Goal: Transaction & Acquisition: Purchase product/service

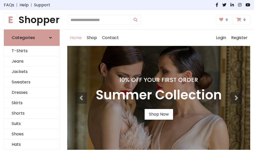
click at [127, 82] on h4 "10% Off Your First Order" at bounding box center [159, 79] width 126 height 7
click at [159, 115] on link "Shop Now" at bounding box center [159, 114] width 28 height 11
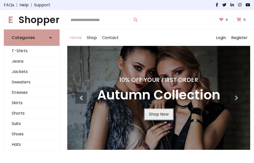
click at [159, 115] on link "Shop Now" at bounding box center [159, 114] width 28 height 11
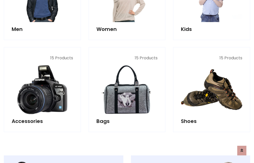
scroll to position [507, 0]
